Goal: Transaction & Acquisition: Purchase product/service

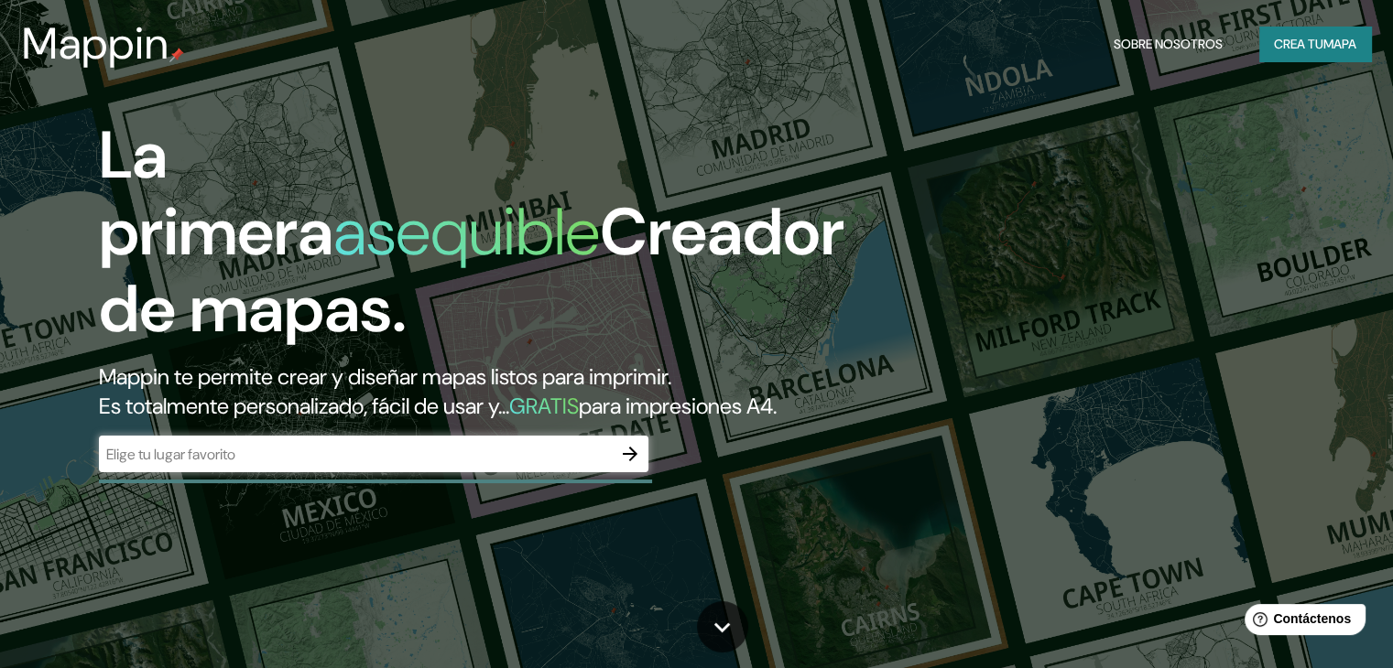
click at [242, 471] on div "​" at bounding box center [373, 454] width 549 height 37
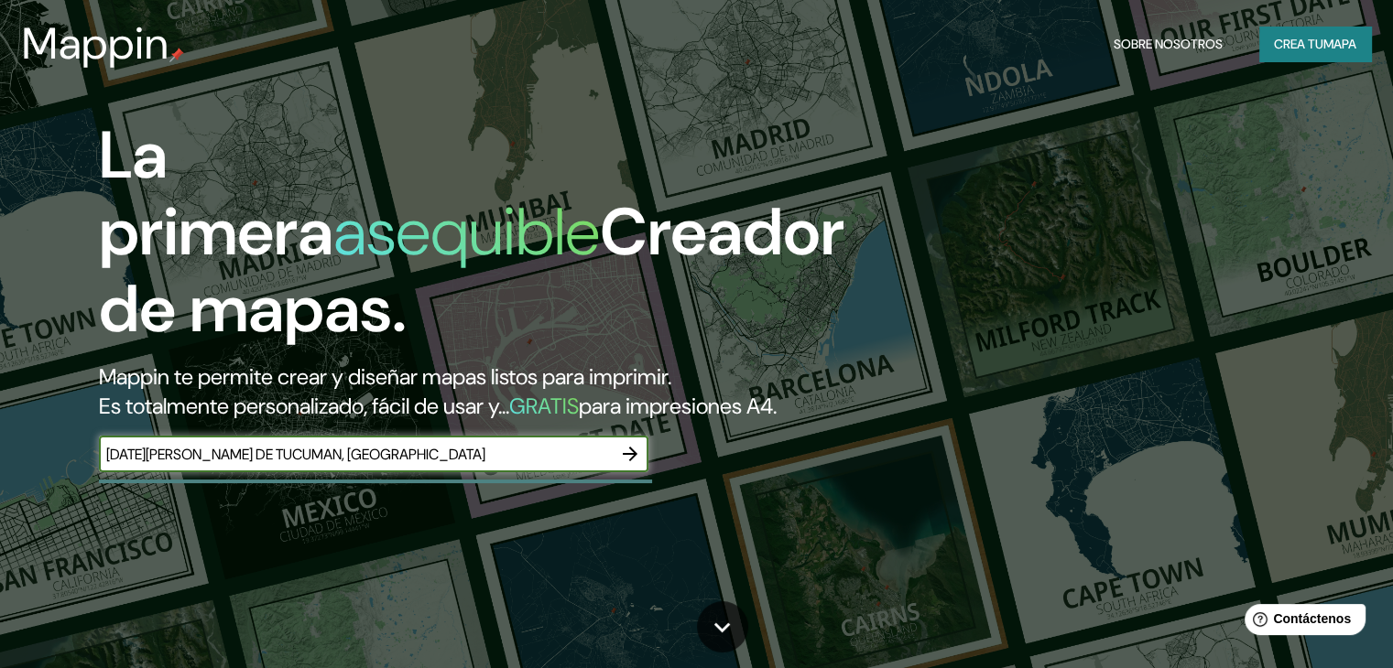
type input "[DATE][PERSON_NAME] DE TUCUMAN, [GEOGRAPHIC_DATA]"
click at [635, 465] on icon "button" at bounding box center [630, 454] width 22 height 22
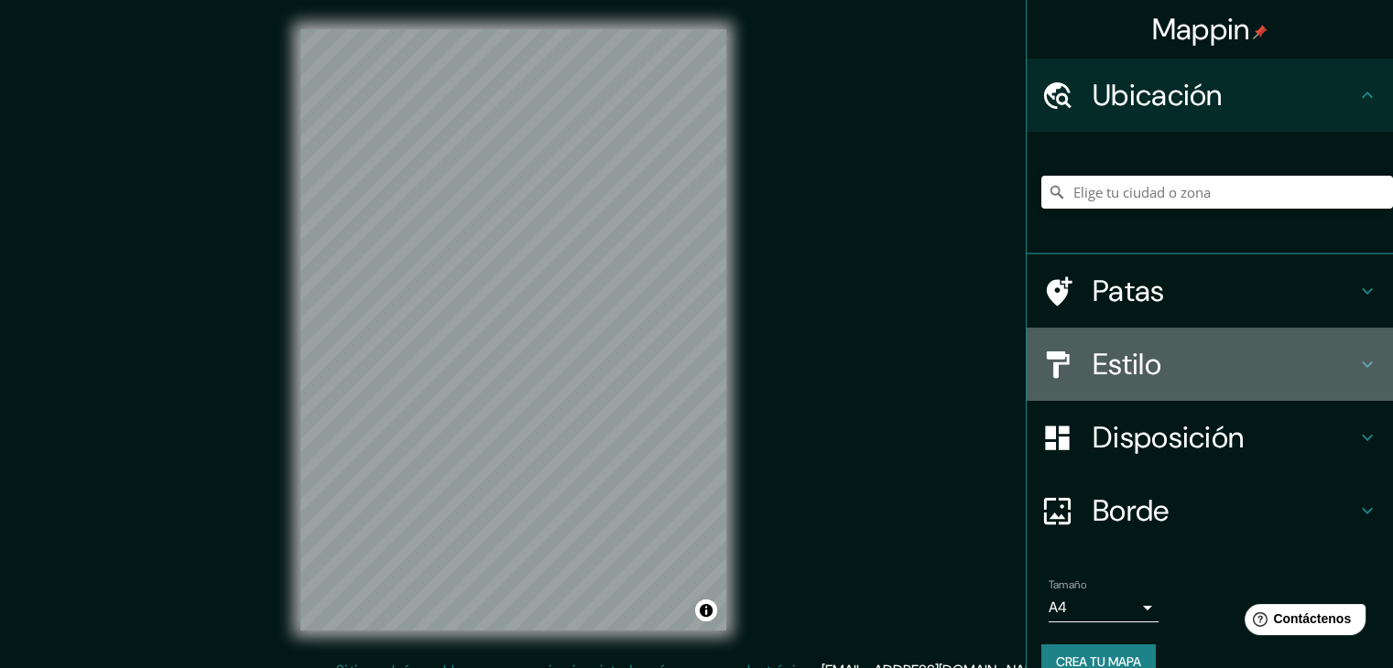
click at [1356, 367] on icon at bounding box center [1367, 364] width 22 height 22
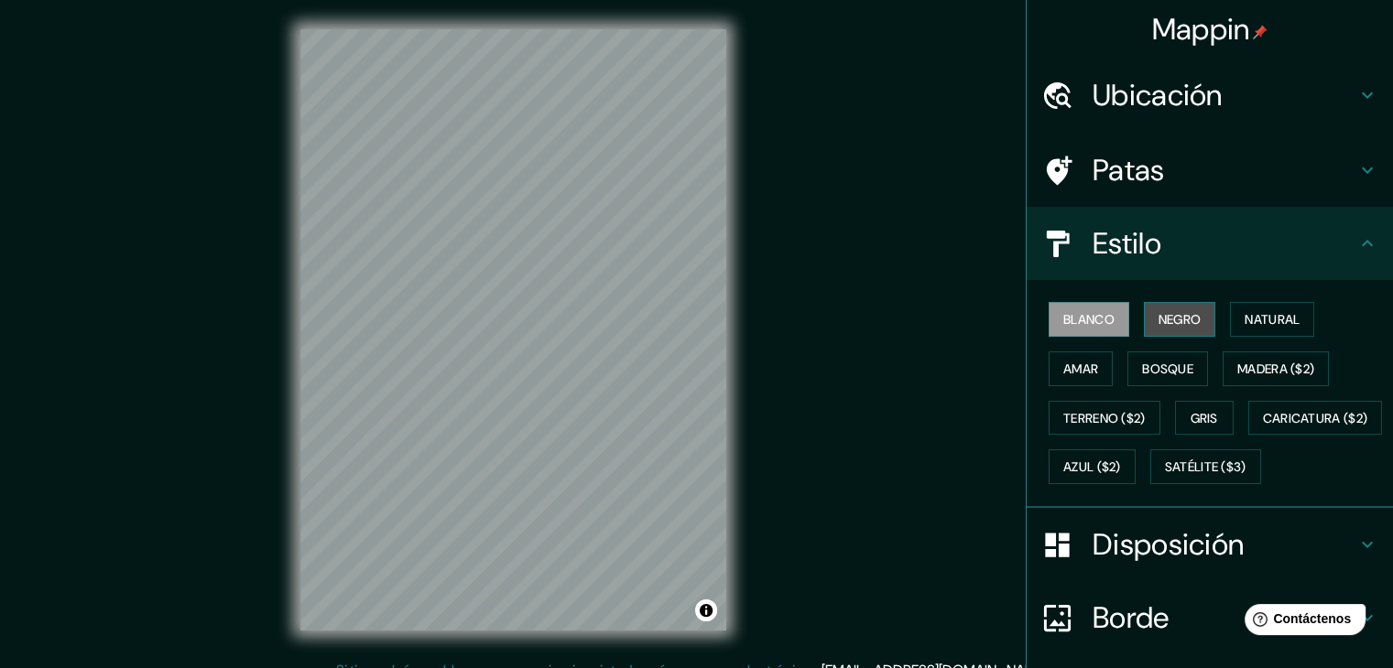
click at [1184, 312] on font "Negro" at bounding box center [1179, 319] width 43 height 16
click at [766, 467] on div "Mappin Ubicación Patas Estilo Blanco Negro Natural [PERSON_NAME] ($2) Terreno (…" at bounding box center [696, 345] width 1393 height 690
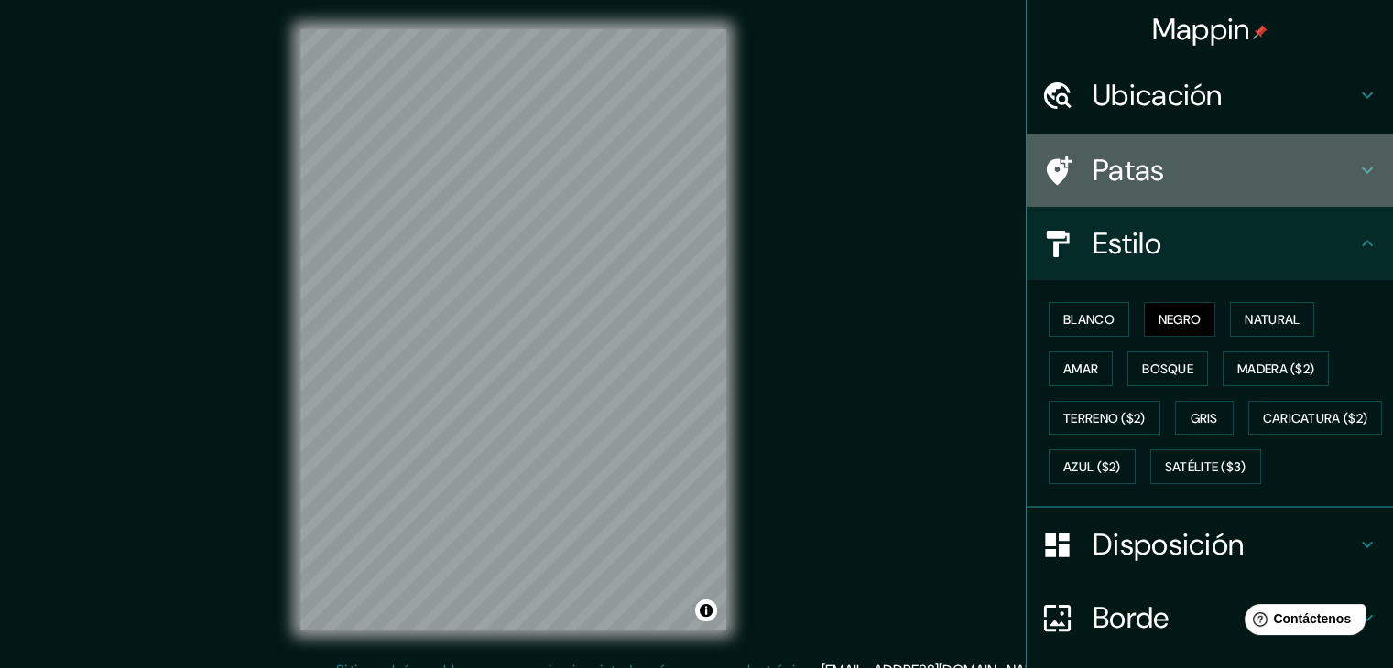
click at [1362, 172] on icon at bounding box center [1367, 171] width 11 height 6
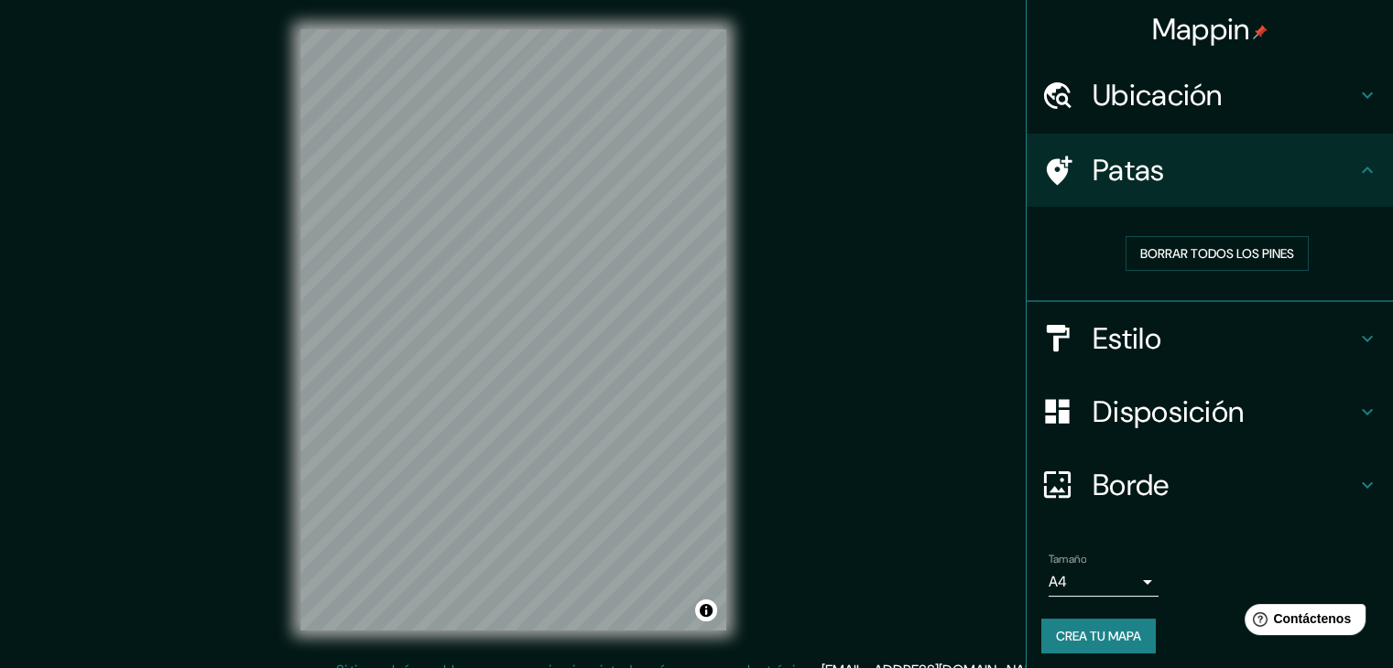
click at [1356, 172] on icon at bounding box center [1367, 170] width 22 height 22
click at [1356, 345] on icon at bounding box center [1367, 339] width 22 height 22
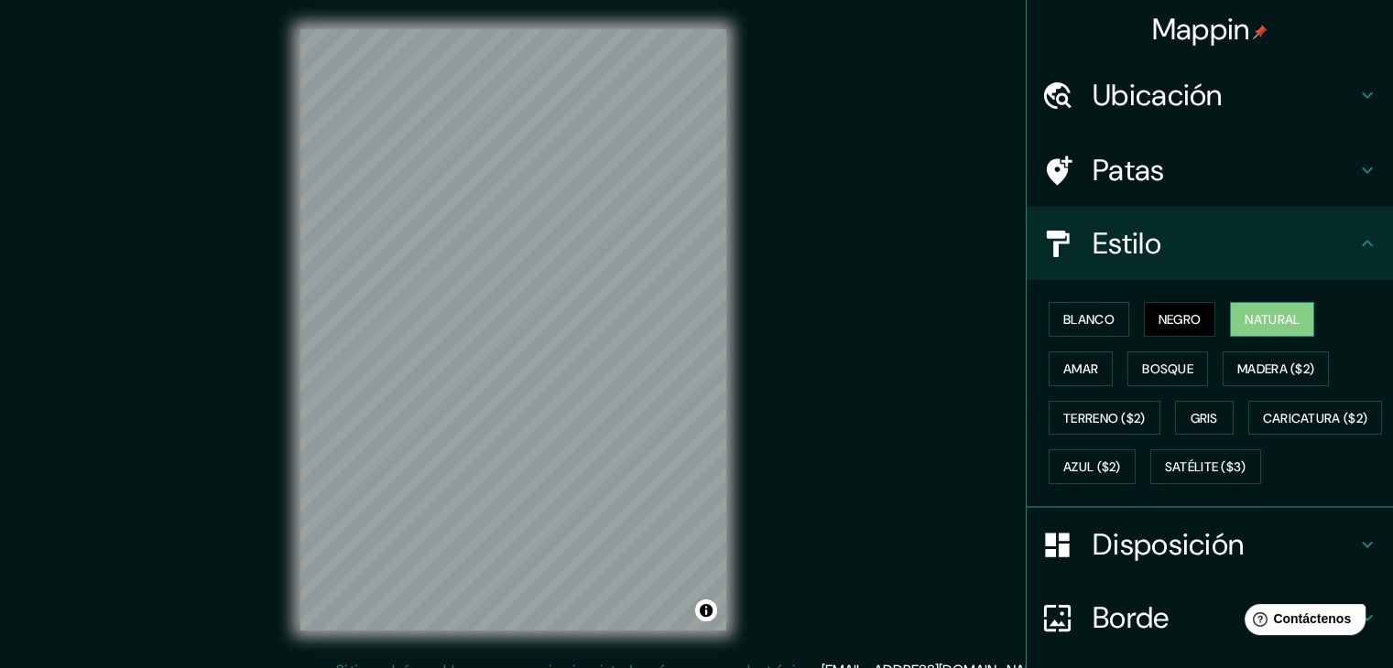
click at [1274, 324] on font "Natural" at bounding box center [1271, 319] width 55 height 16
click at [1167, 357] on font "Bosque" at bounding box center [1167, 369] width 51 height 24
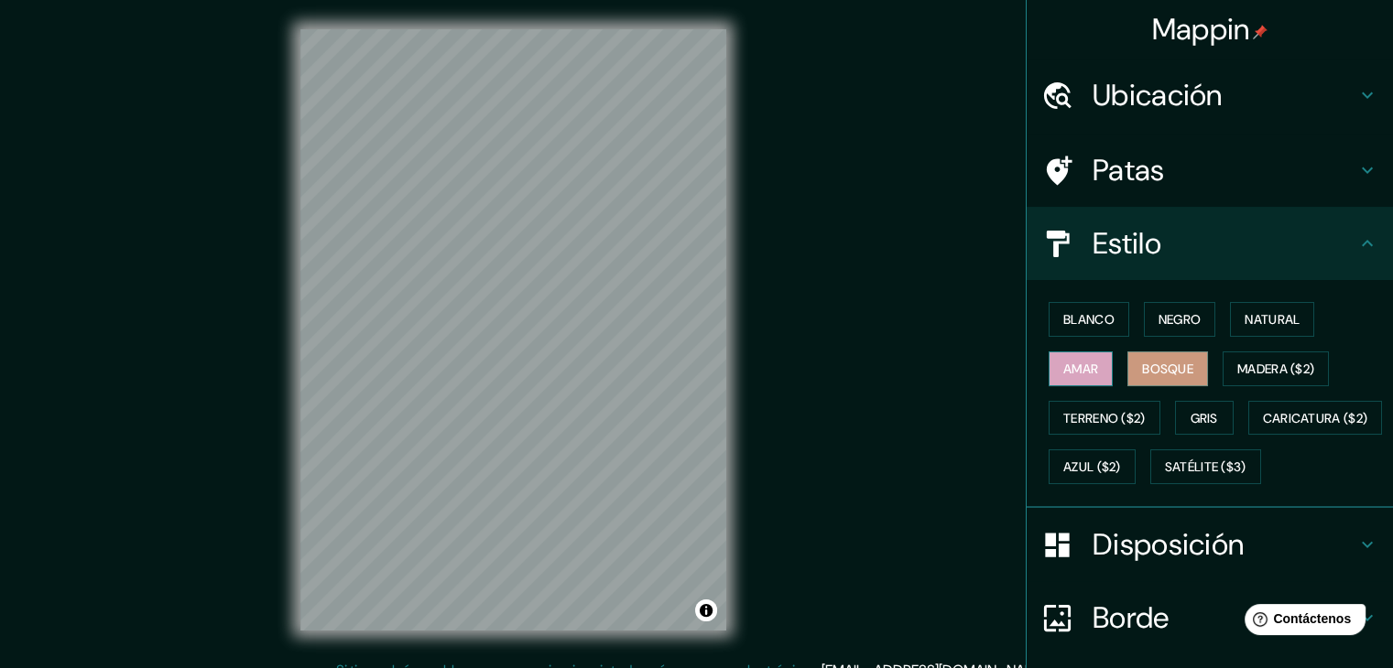
click at [1063, 368] on font "Amar" at bounding box center [1080, 369] width 35 height 16
click at [1237, 376] on font "Madera ($2)" at bounding box center [1275, 369] width 77 height 24
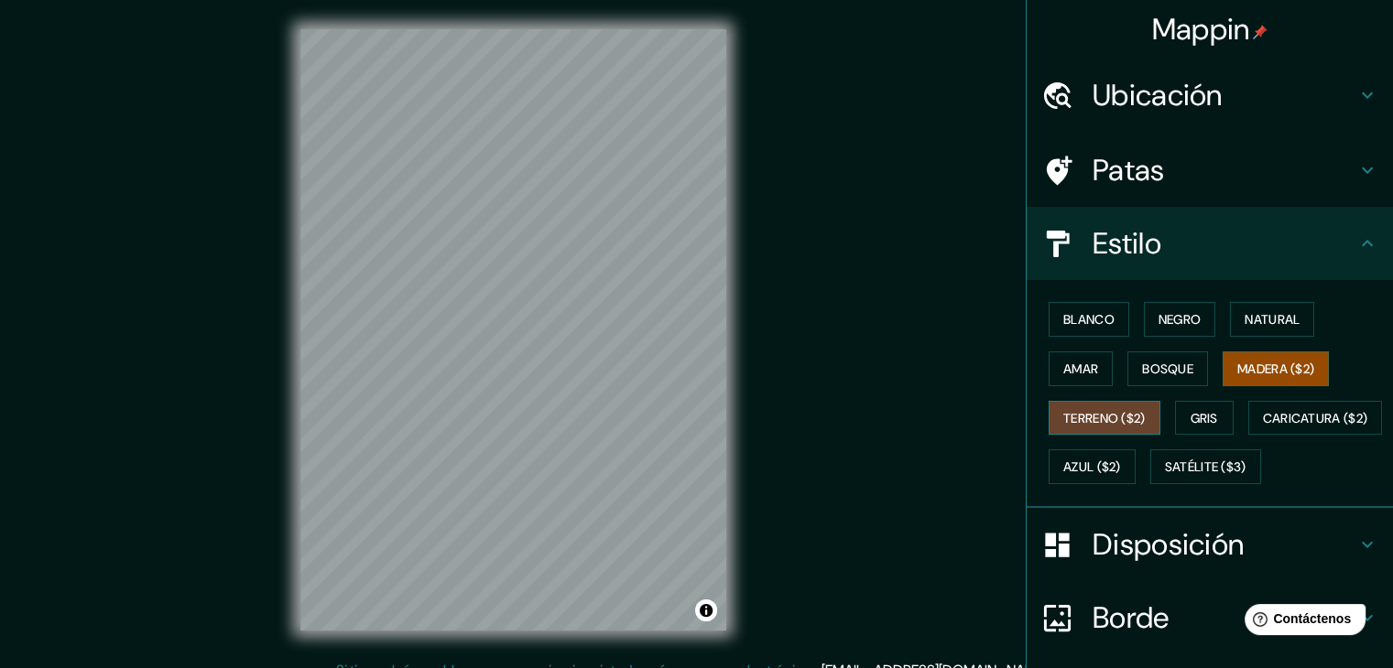
click at [1116, 415] on font "Terreno ($2)" at bounding box center [1104, 418] width 82 height 16
click at [1194, 411] on font "Gris" at bounding box center [1203, 418] width 27 height 16
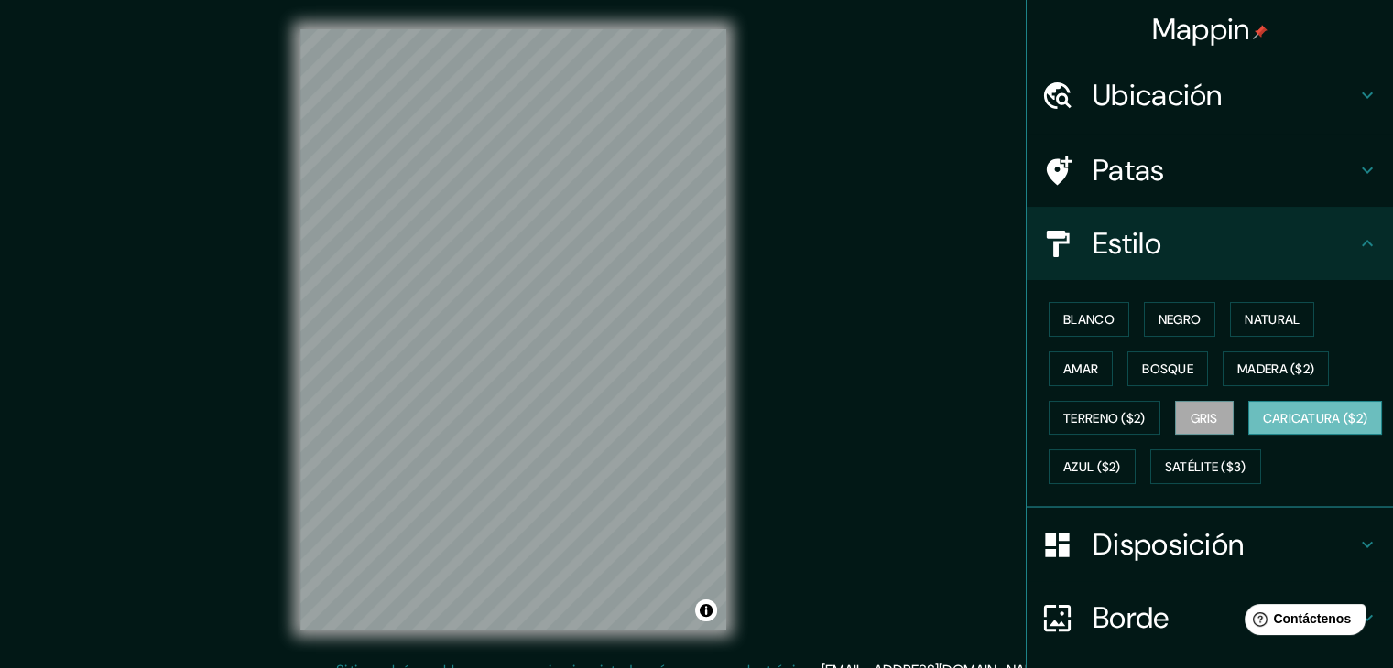
click at [1263, 427] on font "Caricatura ($2)" at bounding box center [1315, 418] width 105 height 16
click at [1136, 464] on button "Azul ($2)" at bounding box center [1092, 467] width 87 height 35
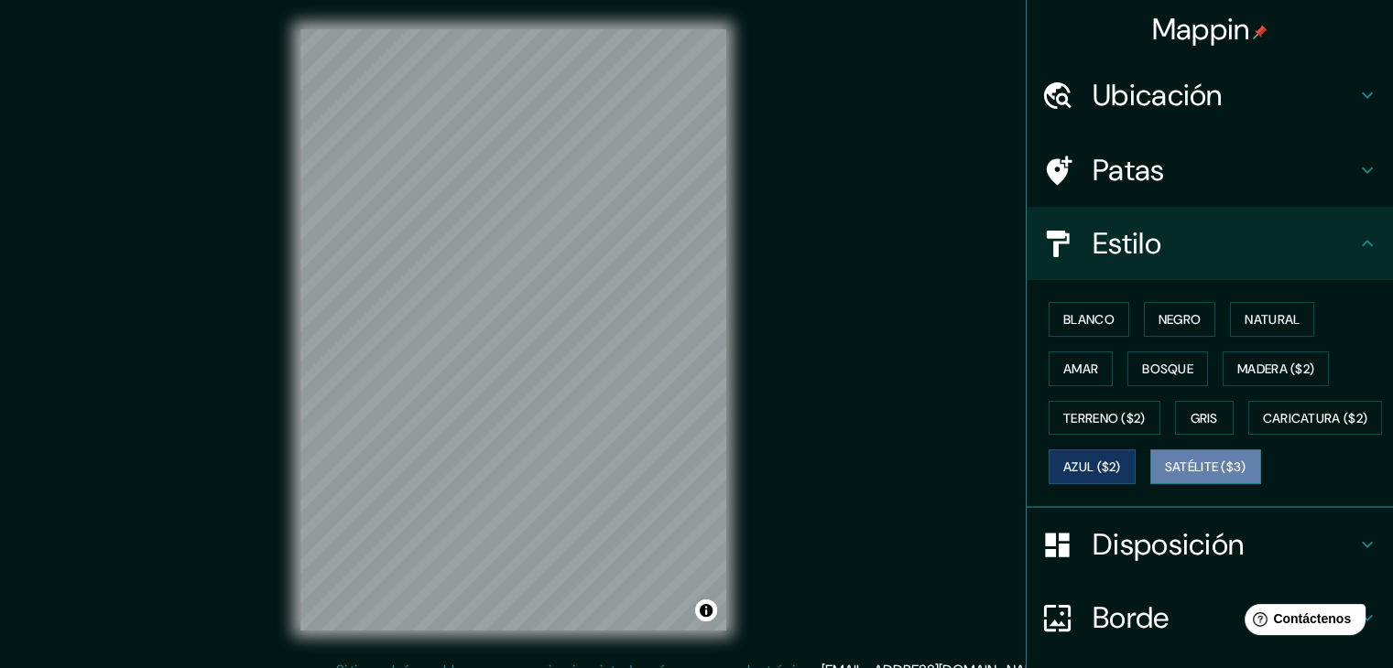
click at [1165, 476] on font "Satélite ($3)" at bounding box center [1206, 468] width 82 height 16
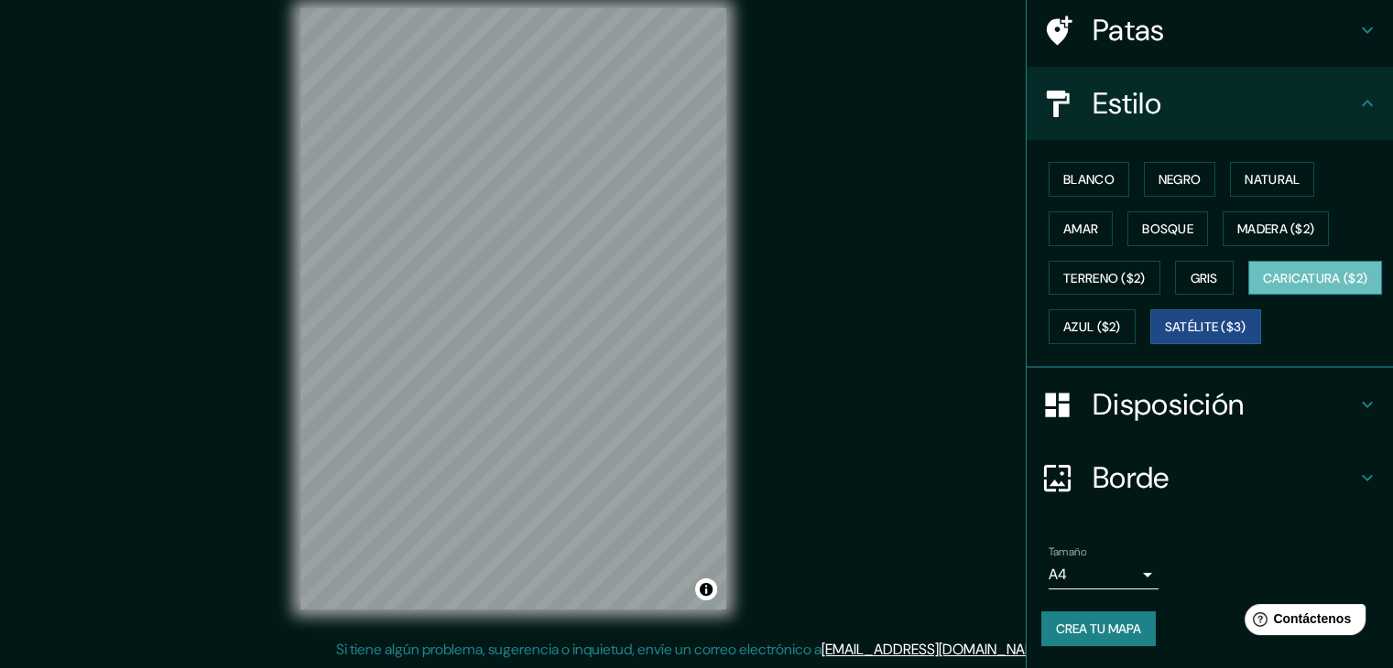
scroll to position [185, 0]
click at [1139, 586] on body "Mappin Ubicación Patas Estilo Blanco Negro Natural [PERSON_NAME] ($2) Terreno (…" at bounding box center [696, 313] width 1393 height 668
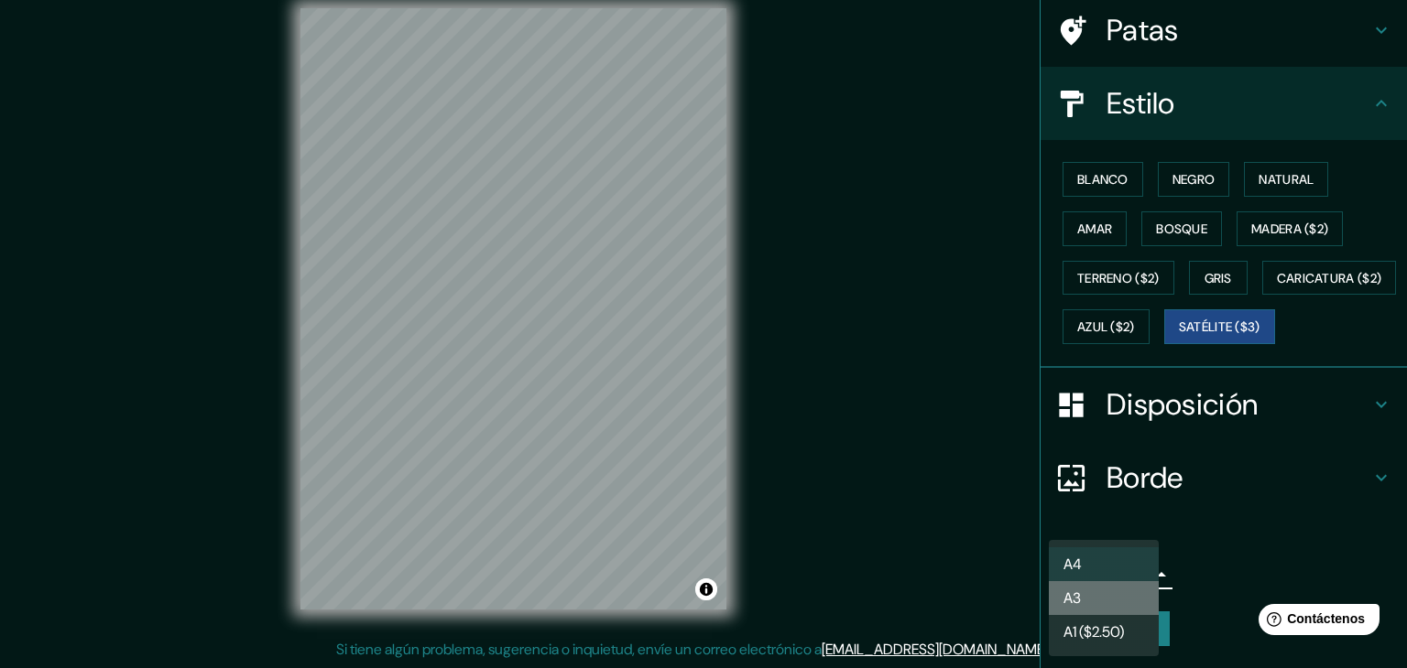
click at [1117, 598] on li "A3" at bounding box center [1104, 598] width 110 height 34
type input "a4"
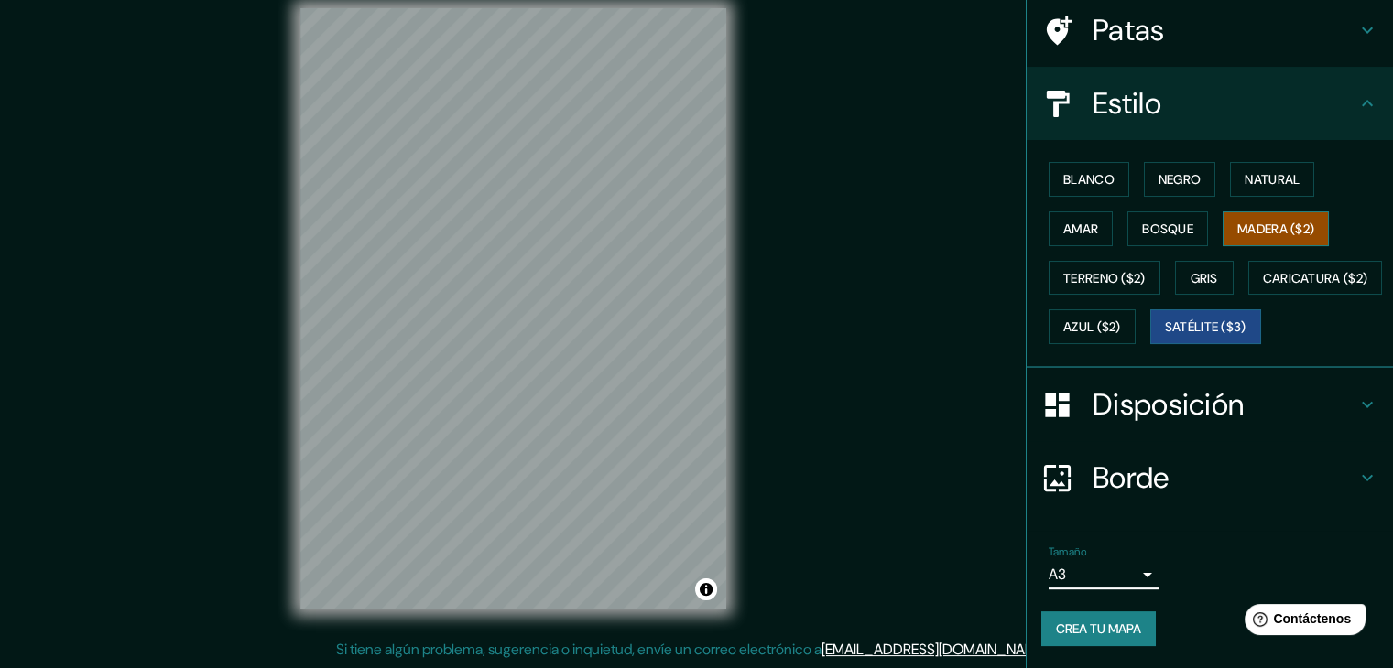
click at [1240, 221] on font "Madera ($2)" at bounding box center [1275, 229] width 77 height 16
